Goal: Task Accomplishment & Management: Manage account settings

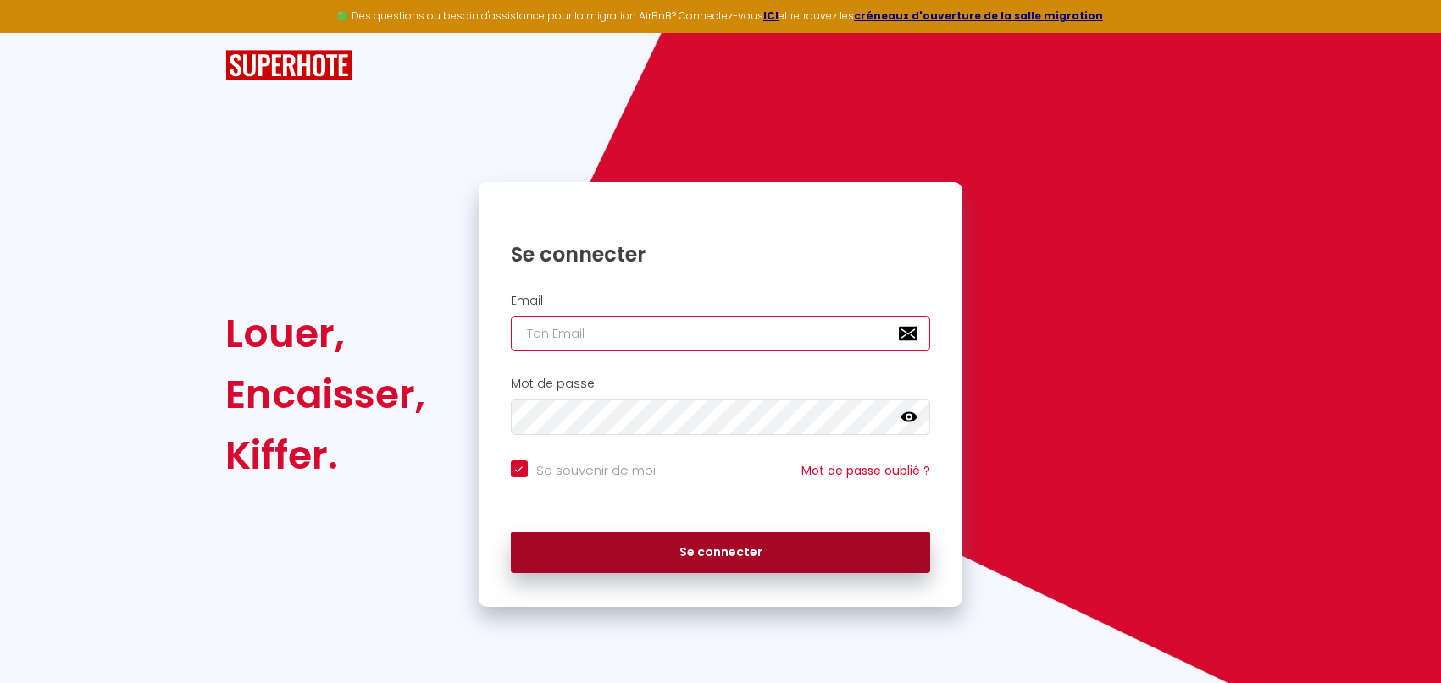
type input "[EMAIL_ADDRESS][DOMAIN_NAME]"
click at [717, 562] on button "Se connecter" at bounding box center [721, 553] width 420 height 42
checkbox input "true"
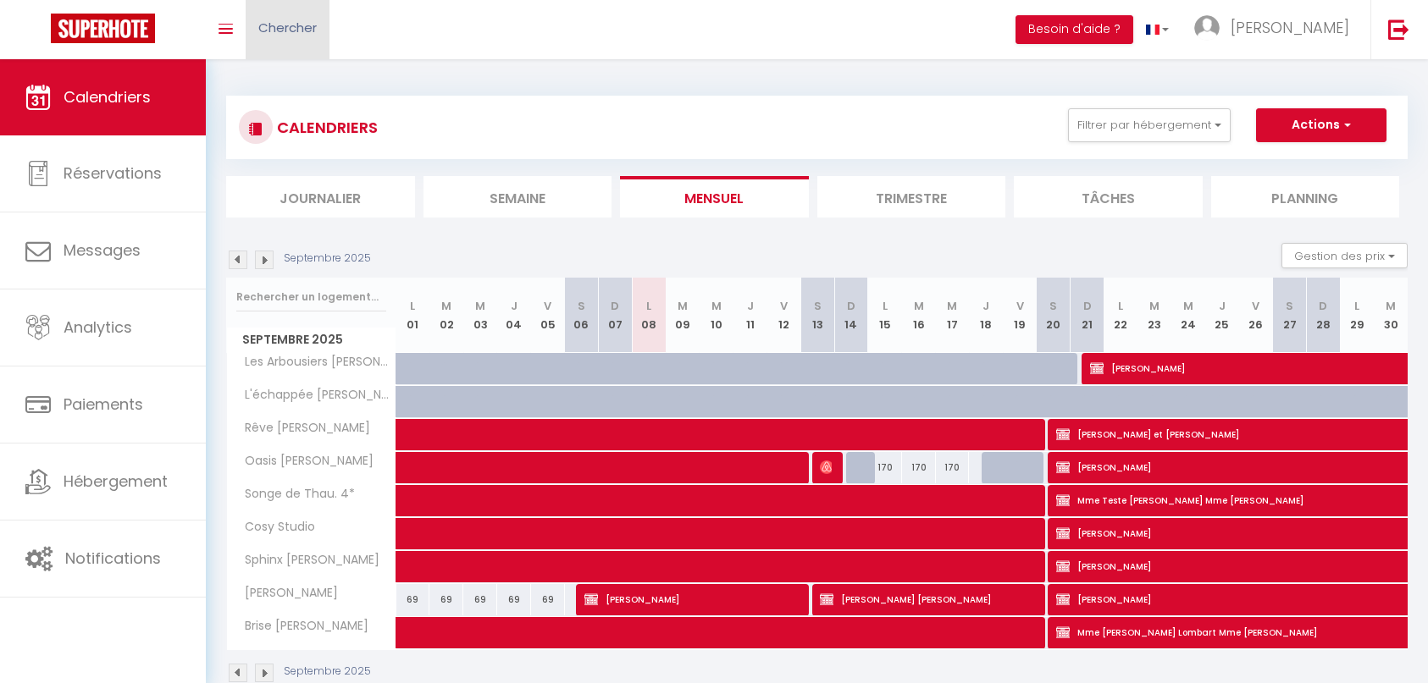
click at [285, 34] on span "Chercher" at bounding box center [287, 28] width 58 height 18
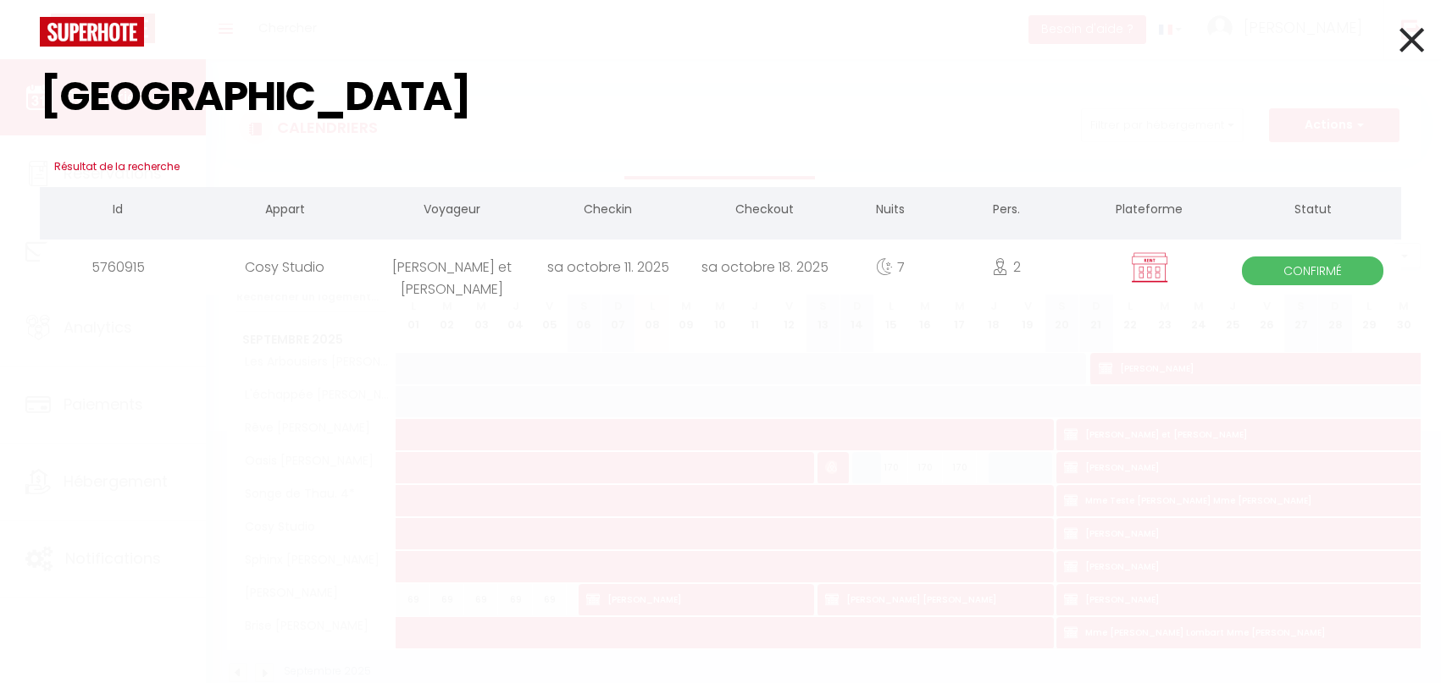
type input "[GEOGRAPHIC_DATA]"
click at [352, 278] on div "Cosy Studio" at bounding box center [284, 267] width 177 height 55
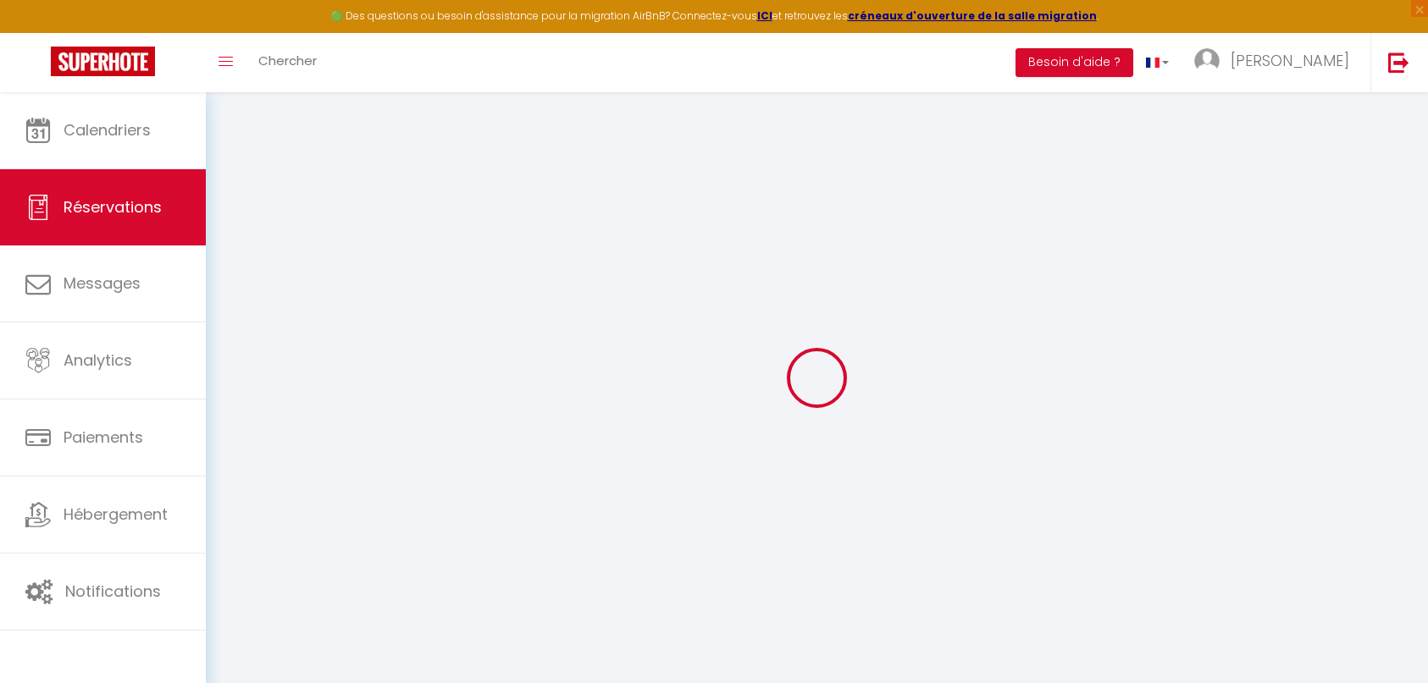
select select
checkbox input "true"
type textarea "envoie du mail de décalage de cure ok Attente retour et envoie à une [PERSON_NA…"
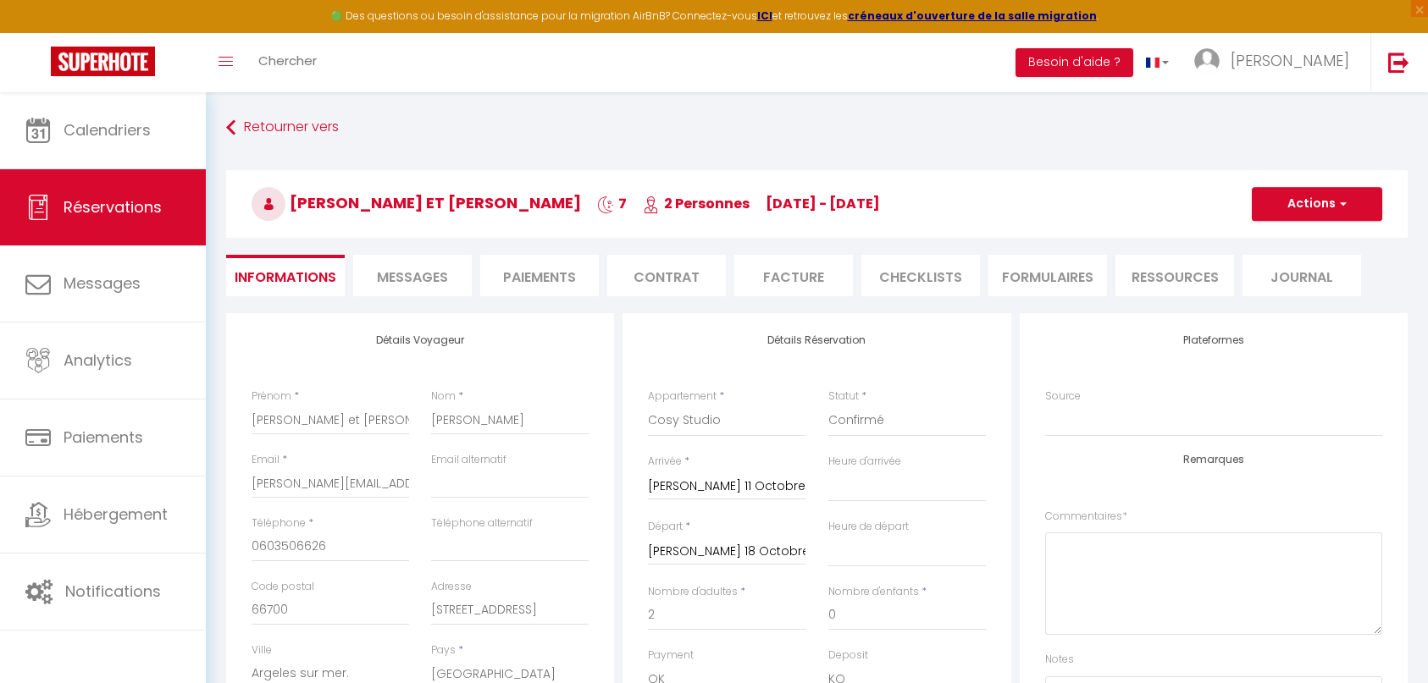
type input "16.1"
select select
checkbox input "true"
select select "14:00"
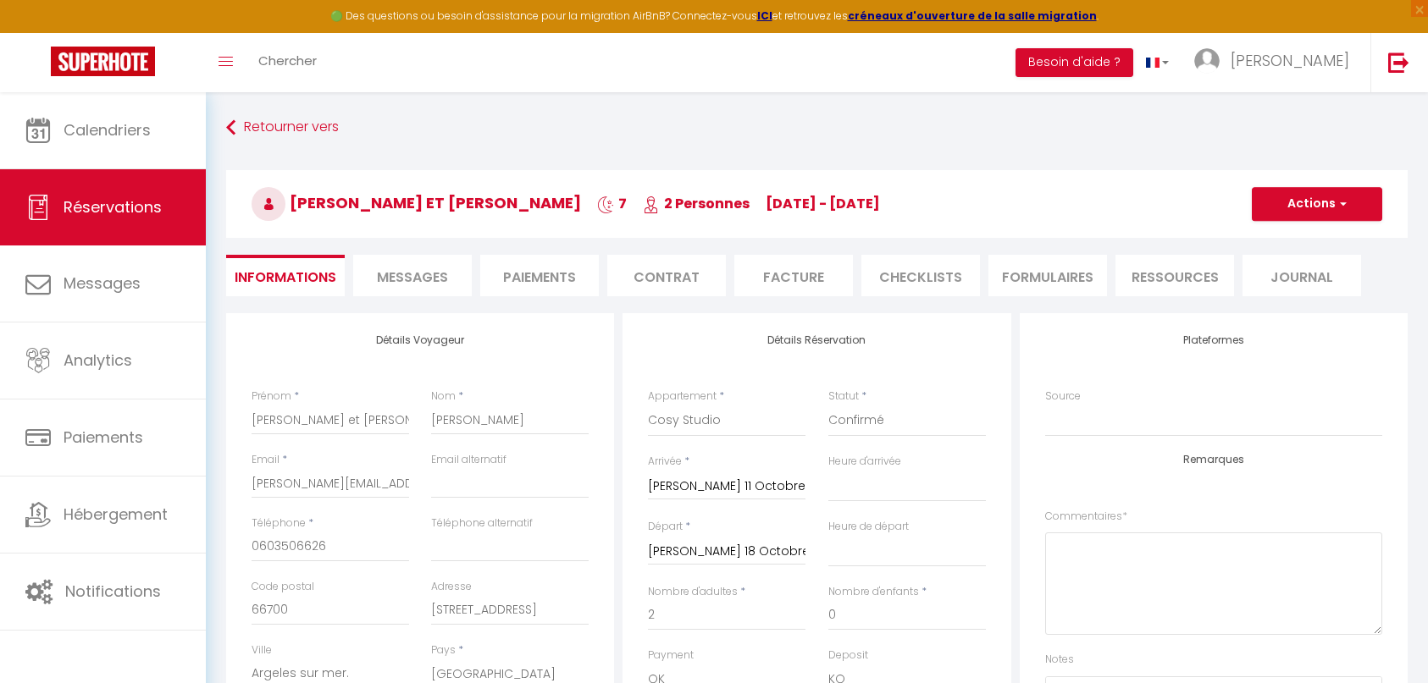
select select "11:00"
click at [557, 280] on li "Paiements" at bounding box center [539, 275] width 119 height 41
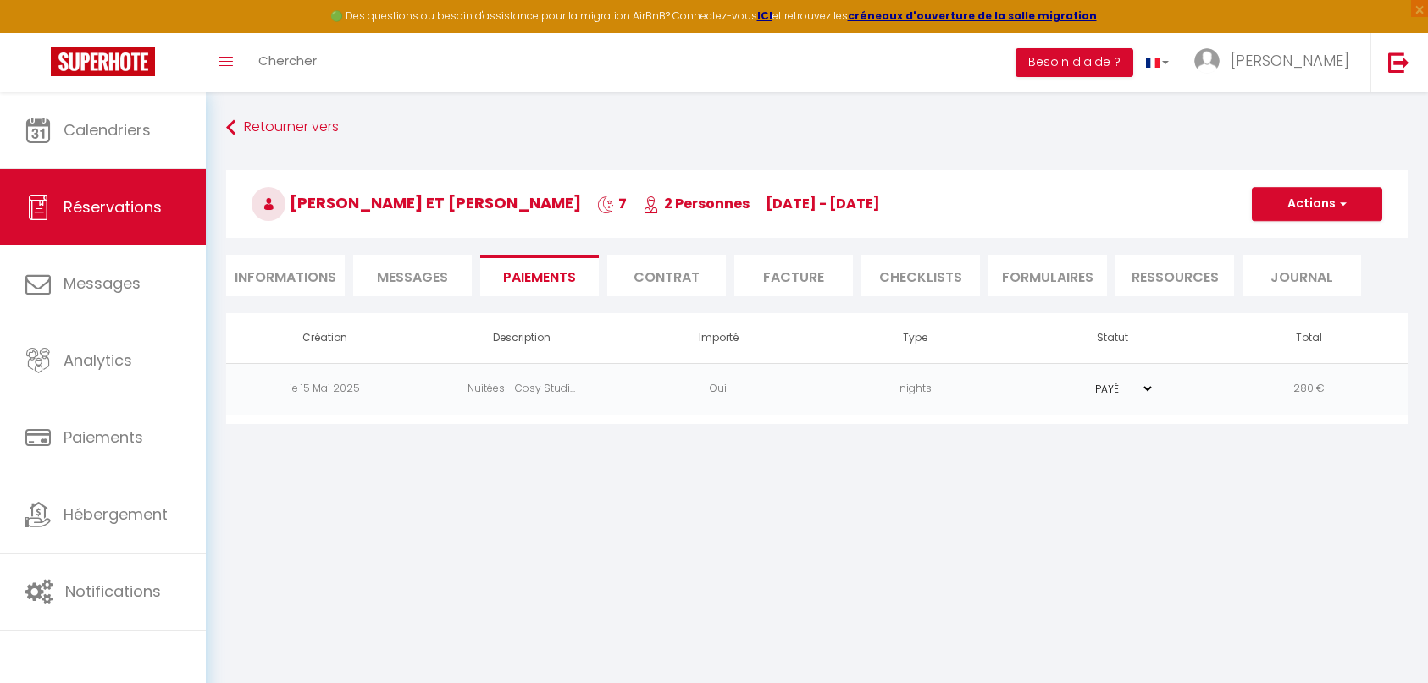
click at [598, 394] on td "Nuitées - Cosy Studi..." at bounding box center [521, 389] width 197 height 52
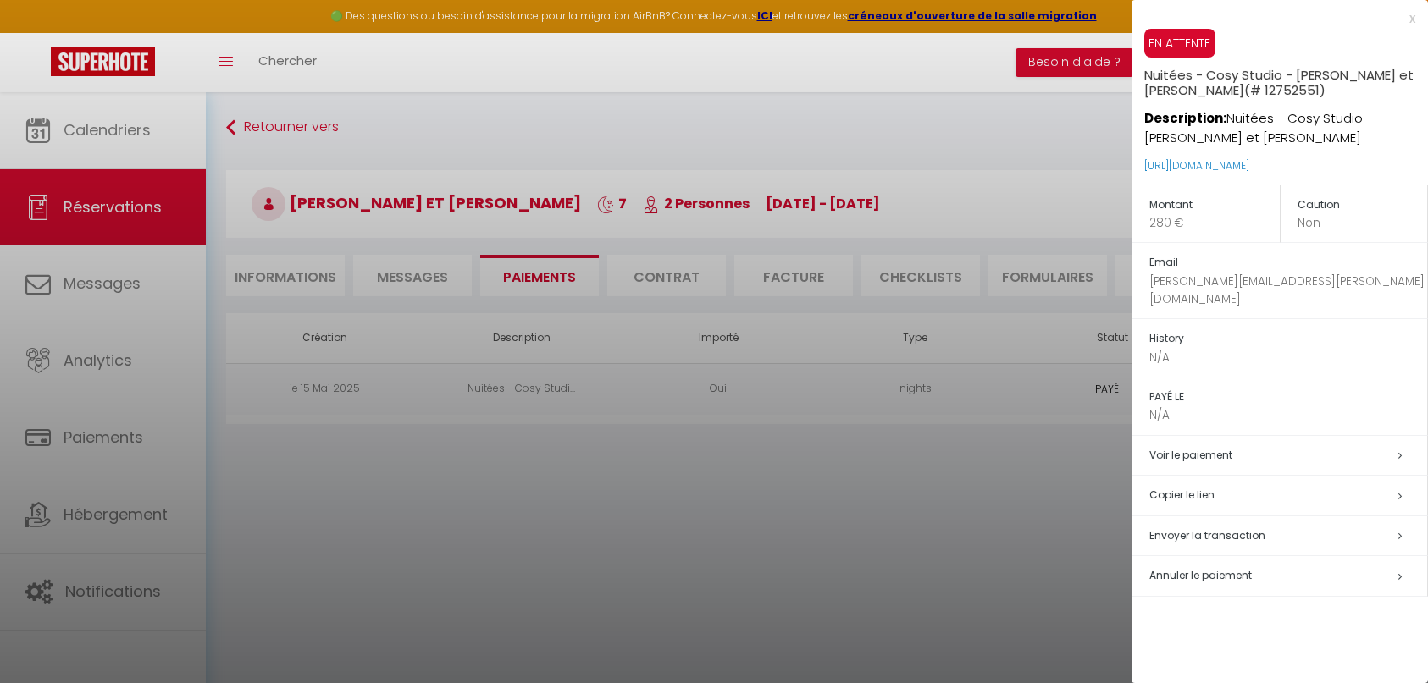
click at [598, 394] on div at bounding box center [714, 341] width 1428 height 683
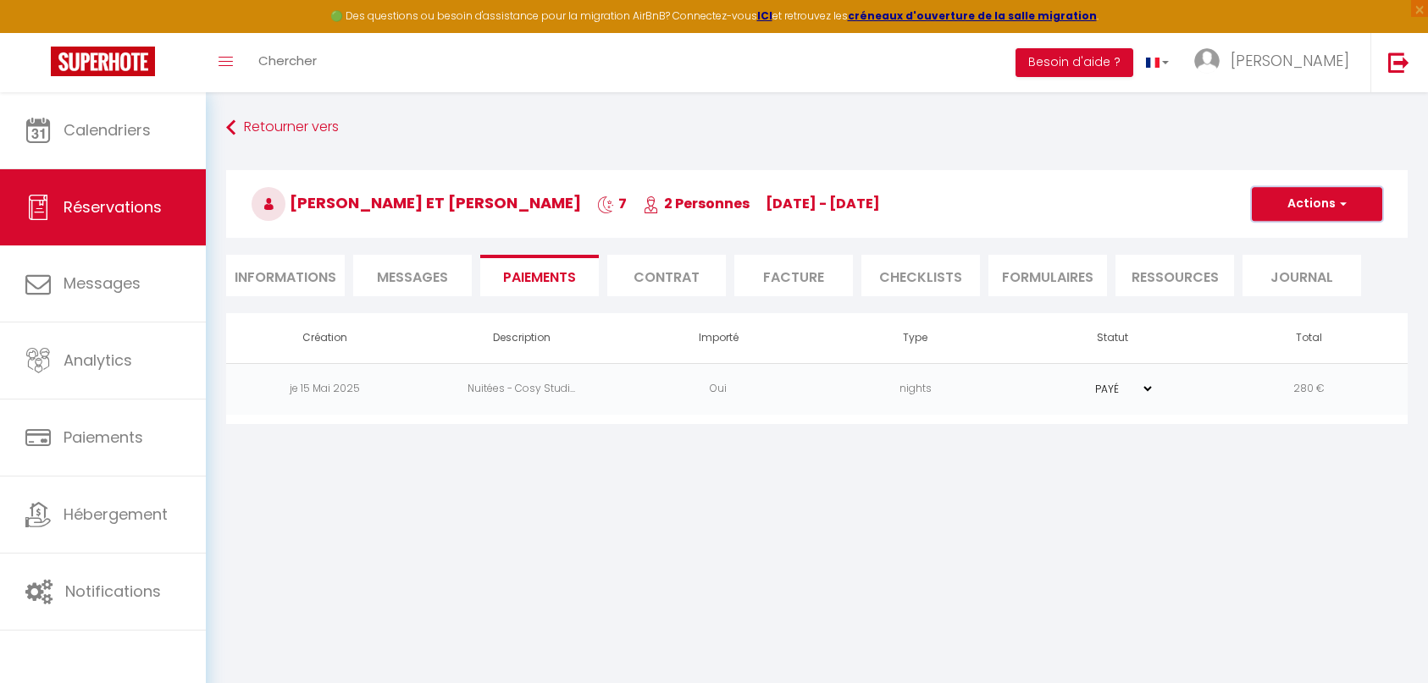
click at [1302, 205] on button "Actions" at bounding box center [1317, 204] width 130 height 34
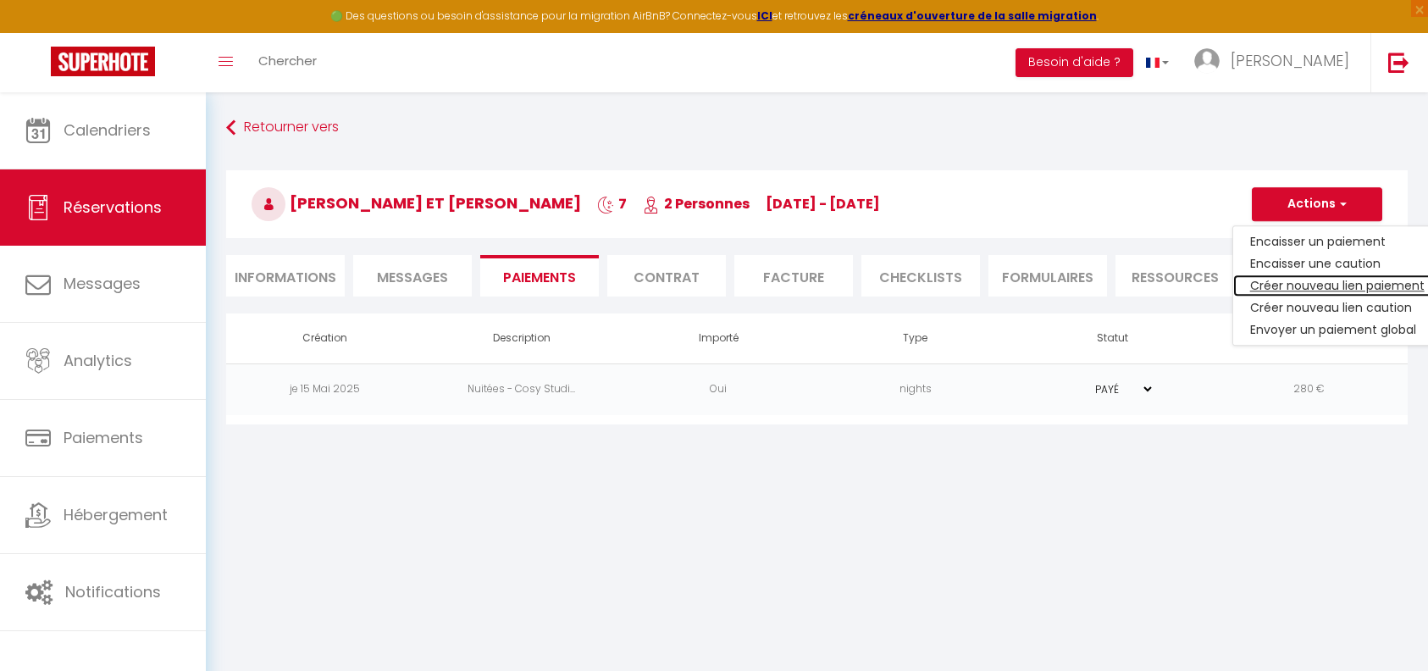
click at [1323, 285] on link "Créer nouveau lien paiement" at bounding box center [1337, 285] width 208 height 22
select select "nights"
type input "[PERSON_NAME][EMAIL_ADDRESS][PERSON_NAME][DOMAIN_NAME]"
select select "2554"
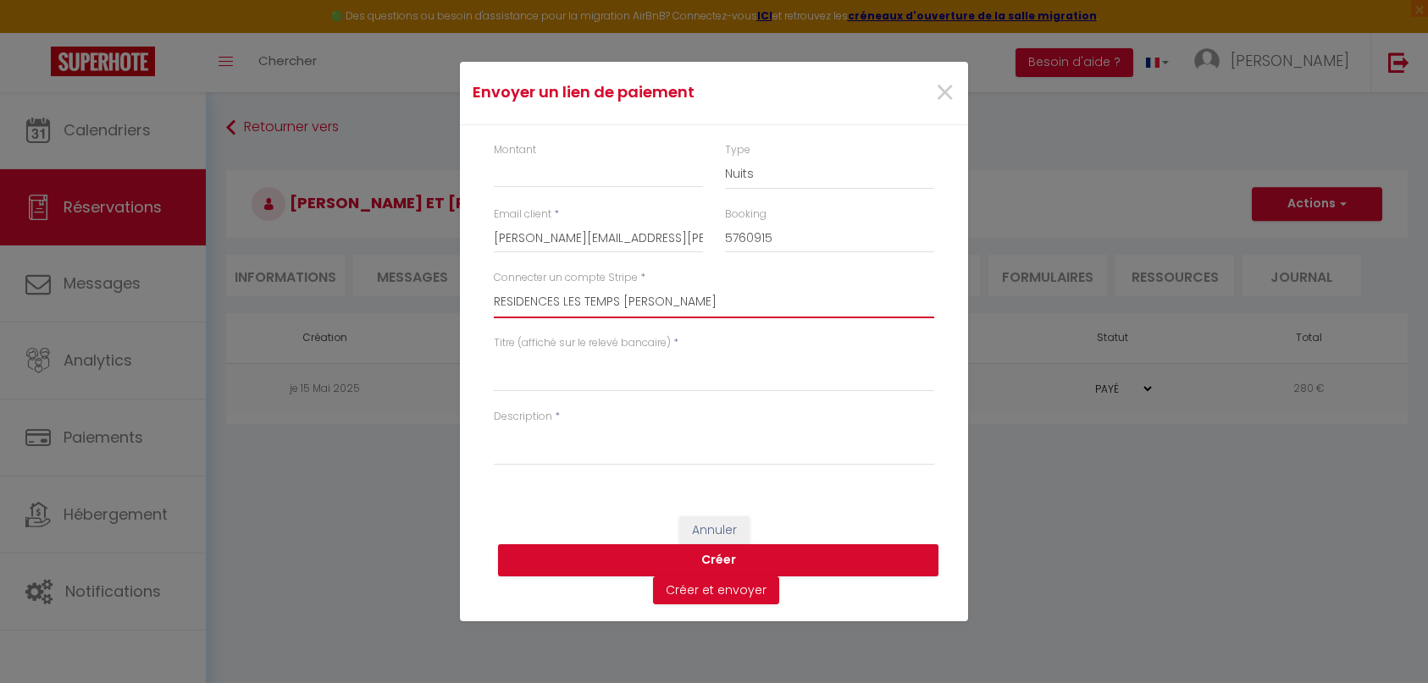
click at [638, 296] on select "RESIDENCES LES TEMPS [PERSON_NAME] [PERSON_NAME]" at bounding box center [714, 302] width 440 height 32
click at [943, 96] on span "×" at bounding box center [944, 93] width 21 height 51
